Goal: Transaction & Acquisition: Purchase product/service

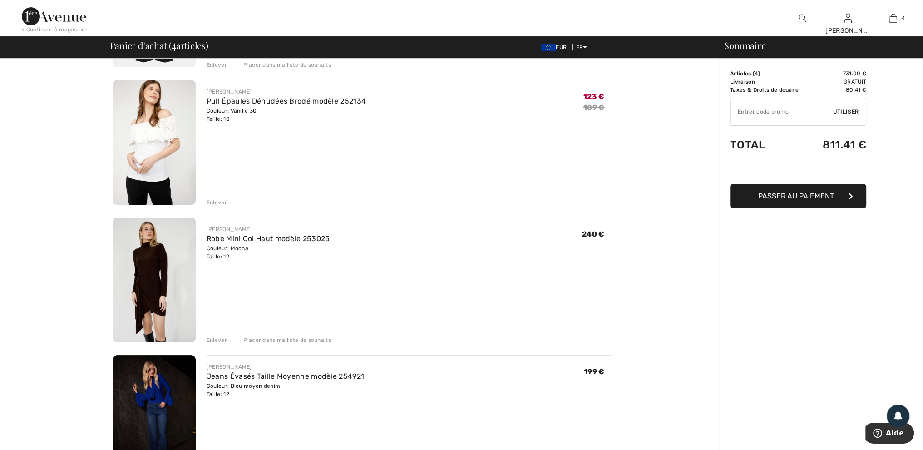
scroll to position [182, 0]
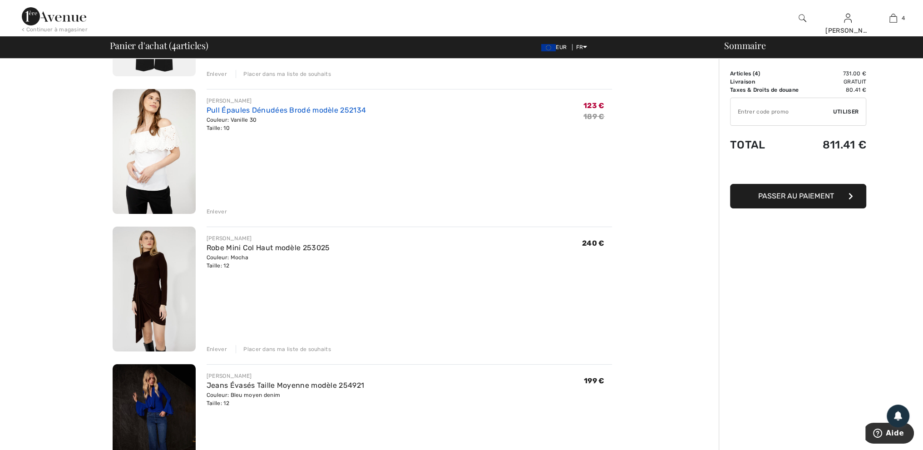
click at [324, 110] on link "Pull Épaules Dénudées Brodé modèle 252134" at bounding box center [286, 110] width 159 height 9
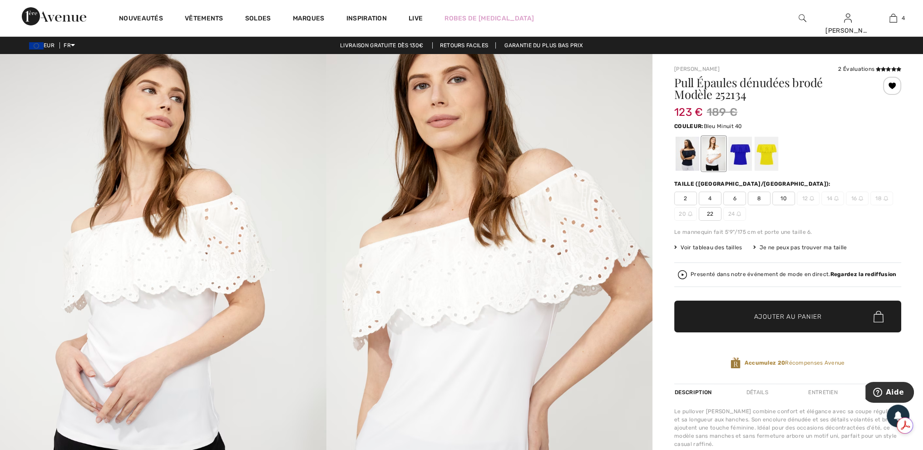
click at [682, 152] on div at bounding box center [688, 154] width 24 height 34
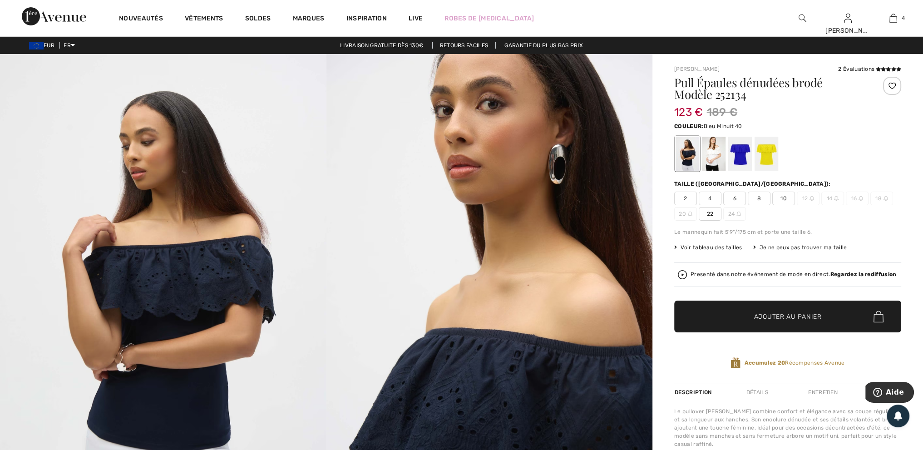
drag, startPoint x: 787, startPoint y: 197, endPoint x: 806, endPoint y: 259, distance: 65.2
click at [787, 198] on span "10" at bounding box center [783, 199] width 23 height 14
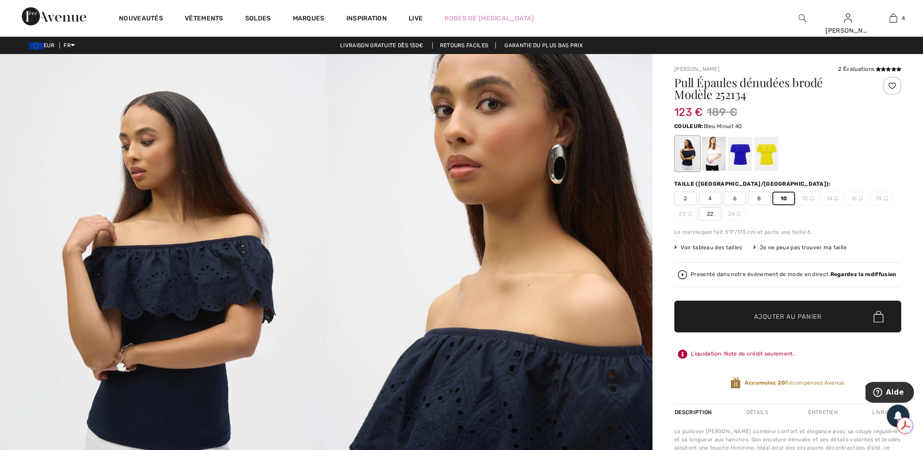
click at [798, 313] on span "Ajouter au panier" at bounding box center [788, 317] width 68 height 10
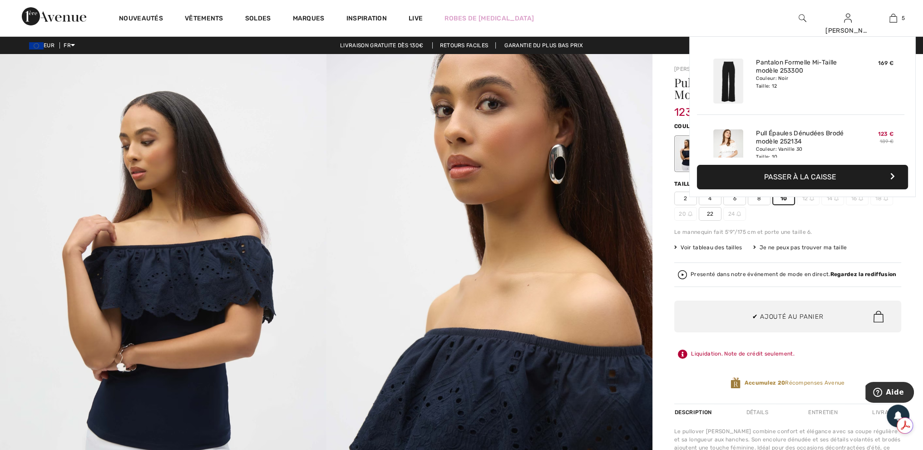
scroll to position [240, 0]
